Goal: Navigation & Orientation: Find specific page/section

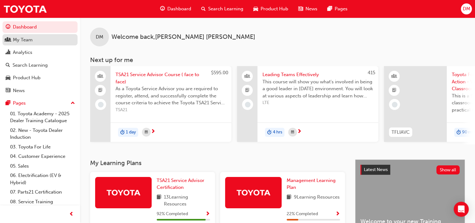
click at [28, 40] on div "My Team" at bounding box center [23, 39] width 20 height 7
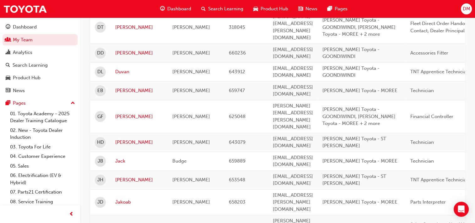
scroll to position [753, 0]
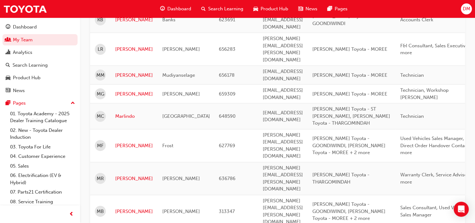
scroll to position [134, 0]
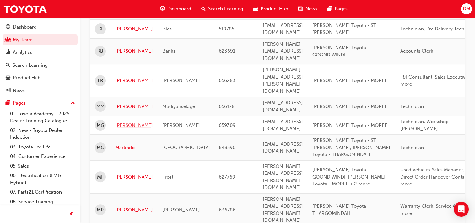
click at [129, 122] on link "[PERSON_NAME]" at bounding box center [134, 125] width 38 height 7
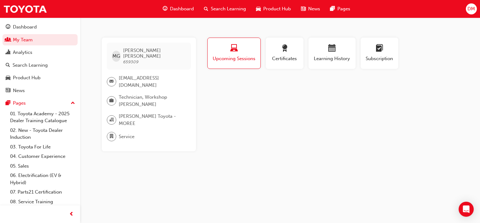
click at [239, 58] on span "Upcoming Sessions" at bounding box center [233, 58] width 43 height 7
click at [266, 108] on div "Profile Upcoming Sessions Certificates Learning History Subscription MG [PERSON…" at bounding box center [332, 95] width 252 height 114
click at [328, 59] on span "Learning History" at bounding box center [332, 58] width 38 height 7
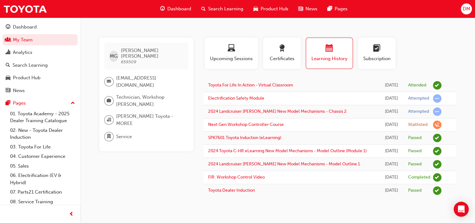
click at [265, 78] on div "Profile Upcoming Sessions Certificates Learning History Subscription MG [PERSON…" at bounding box center [329, 118] width 252 height 160
click at [230, 60] on span "Upcoming Sessions" at bounding box center [231, 58] width 44 height 7
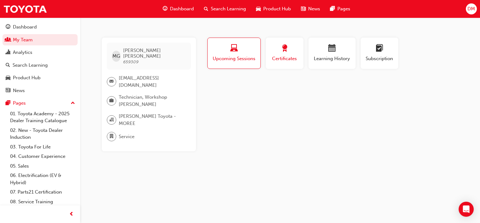
click at [295, 57] on span "Certificates" at bounding box center [284, 58] width 28 height 7
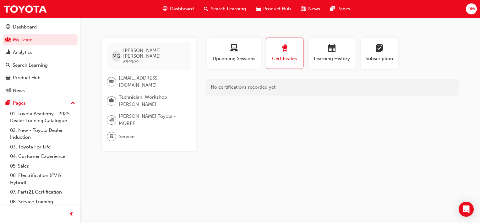
drag, startPoint x: 245, startPoint y: 180, endPoint x: 242, endPoint y: 177, distance: 4.2
click at [242, 177] on div "MG [PERSON_NAME] 659309 [EMAIL_ADDRESS][DOMAIN_NAME] Technician, Workshop Forep…" at bounding box center [240, 111] width 480 height 223
click at [172, 8] on span "Dashboard" at bounding box center [182, 8] width 24 height 7
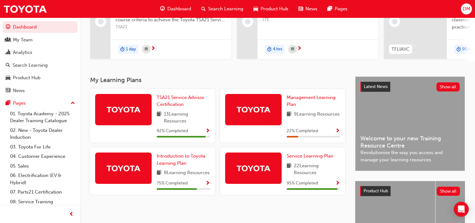
scroll to position [94, 0]
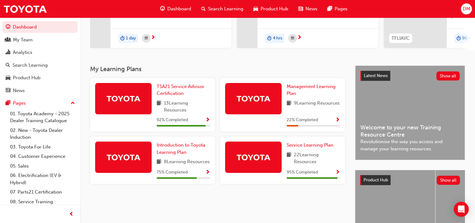
click at [336, 121] on span "Show Progress" at bounding box center [337, 121] width 5 height 6
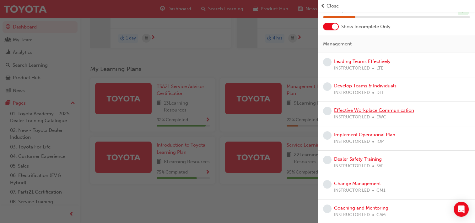
scroll to position [0, 0]
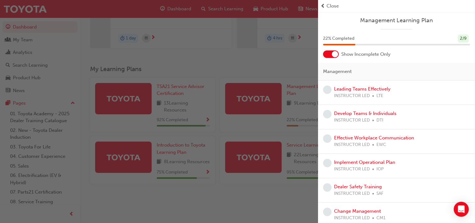
click at [238, 30] on div "button" at bounding box center [159, 111] width 318 height 223
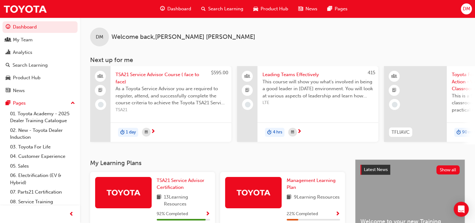
click at [363, 28] on div "DM Welcome back , [PERSON_NAME]" at bounding box center [277, 32] width 395 height 29
